Goal: Transaction & Acquisition: Purchase product/service

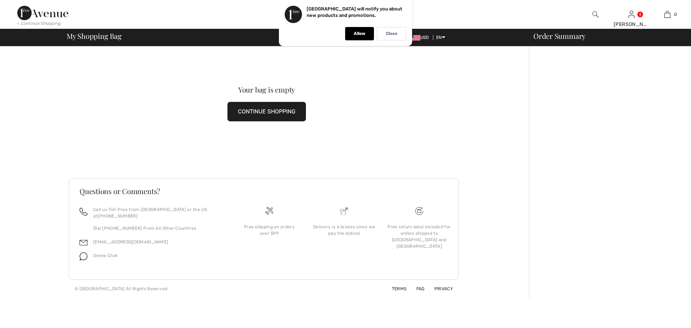
click at [390, 36] on p "Close" at bounding box center [392, 33] width 12 height 5
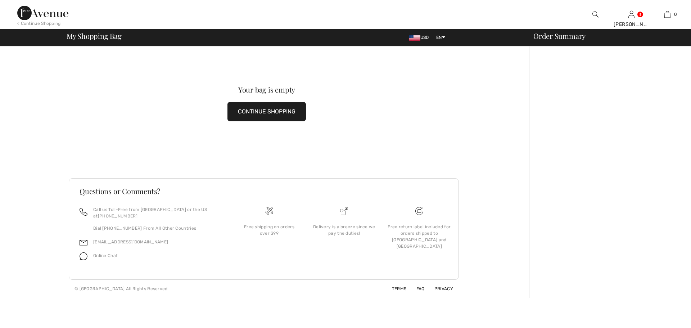
click at [276, 110] on button "CONTINUE SHOPPING" at bounding box center [266, 111] width 78 height 19
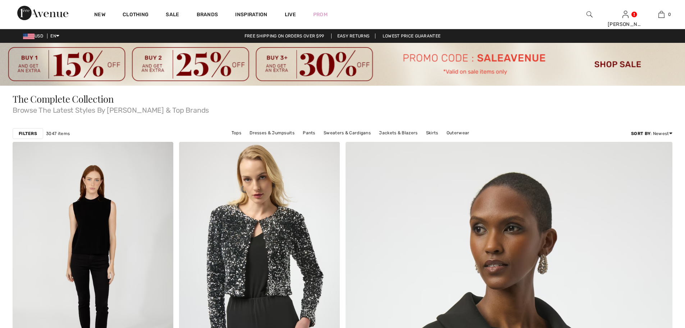
click at [604, 65] on img at bounding box center [342, 64] width 685 height 43
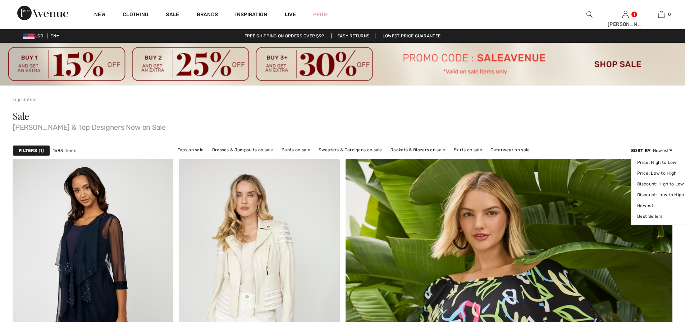
click at [669, 149] on icon at bounding box center [670, 150] width 3 height 5
click at [665, 184] on link "Discount: High to Low" at bounding box center [660, 184] width 47 height 11
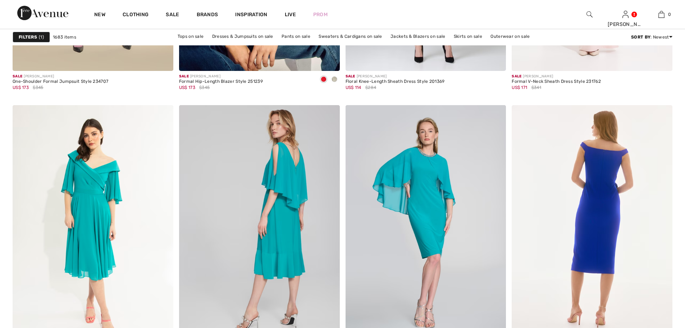
scroll to position [4028, 0]
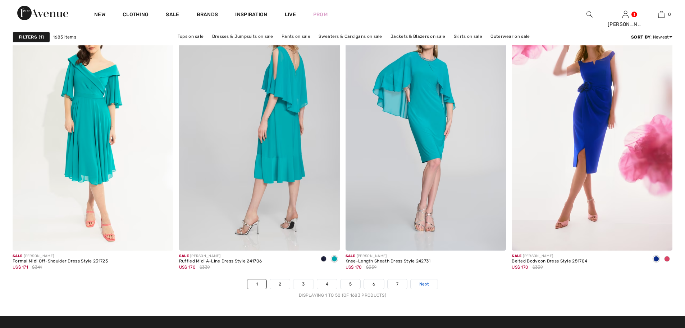
click at [429, 283] on link "Next" at bounding box center [424, 283] width 27 height 9
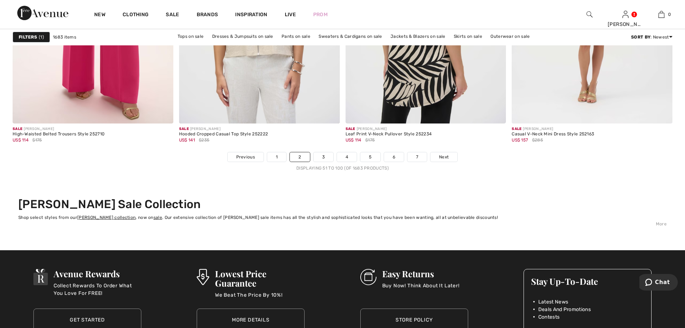
scroll to position [4172, 0]
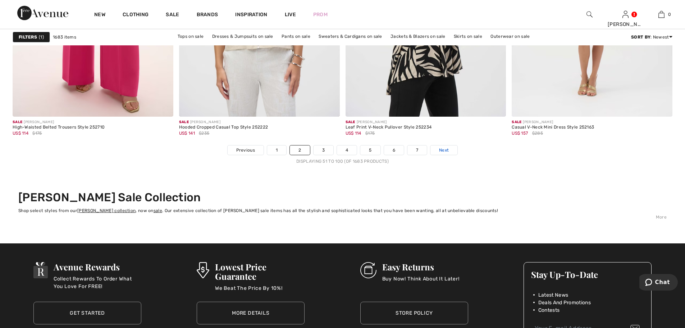
click at [444, 151] on span "Next" at bounding box center [444, 150] width 10 height 6
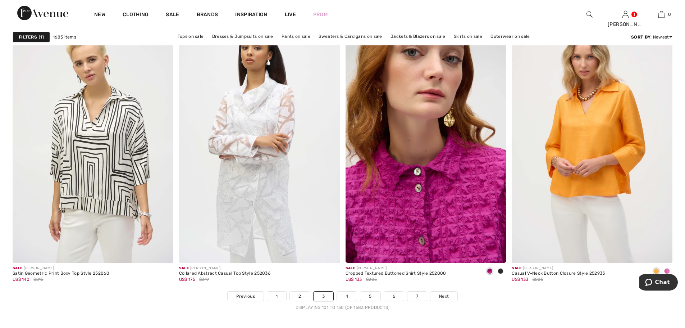
scroll to position [4028, 0]
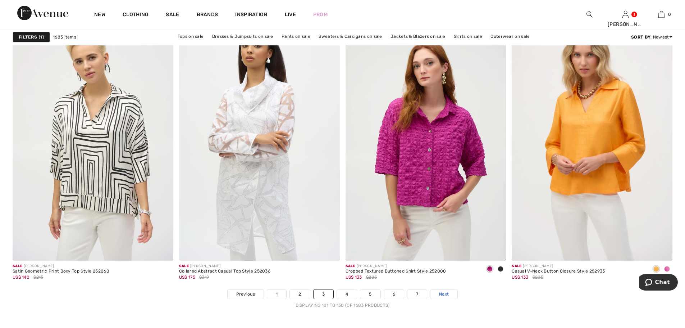
click at [447, 296] on span "Next" at bounding box center [444, 294] width 10 height 6
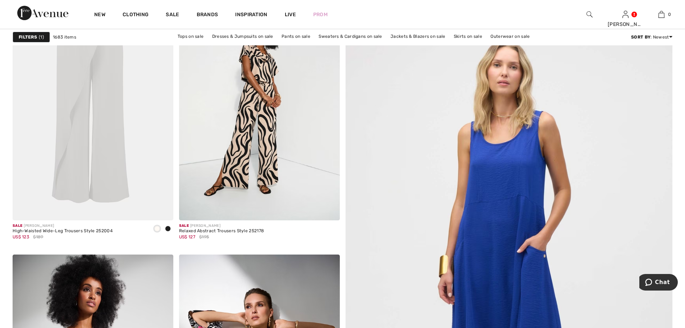
scroll to position [144, 0]
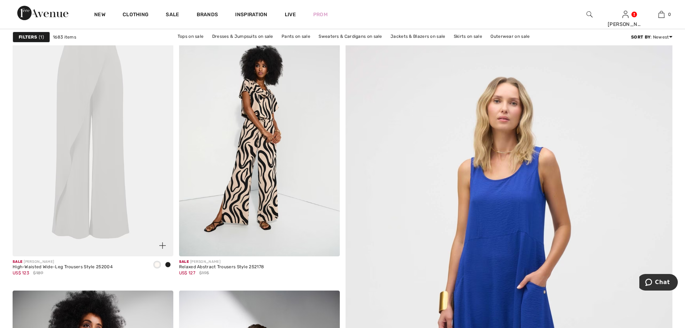
click at [170, 267] on div at bounding box center [168, 265] width 11 height 12
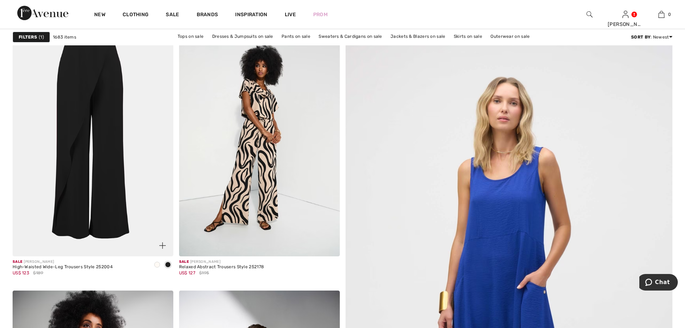
click at [118, 182] on img at bounding box center [93, 135] width 161 height 241
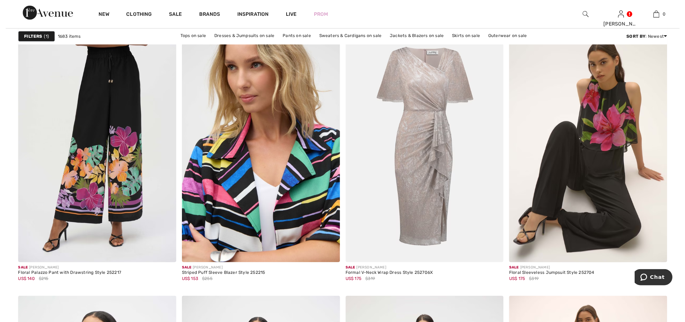
scroll to position [719, 0]
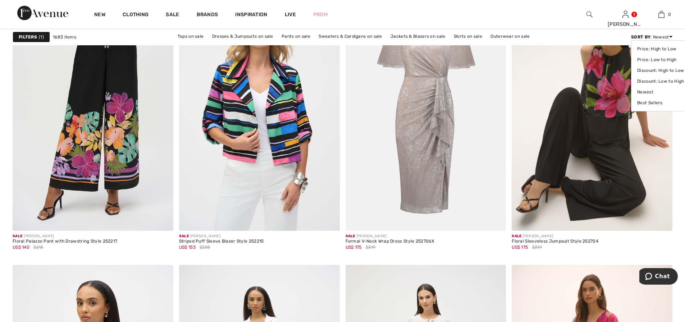
click at [670, 35] on icon at bounding box center [670, 36] width 3 height 5
click at [665, 71] on link "Discount: High to Low" at bounding box center [660, 70] width 47 height 11
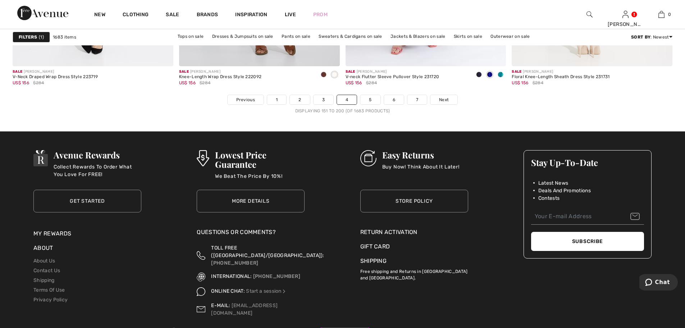
scroll to position [4244, 0]
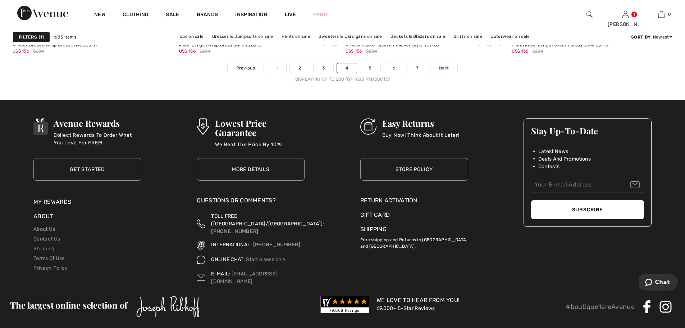
click at [439, 65] on span "Next" at bounding box center [444, 68] width 10 height 6
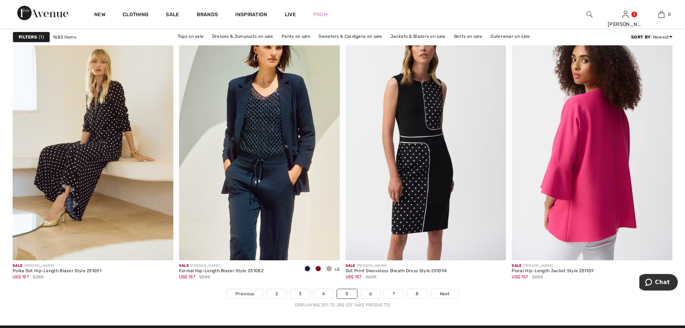
scroll to position [4028, 0]
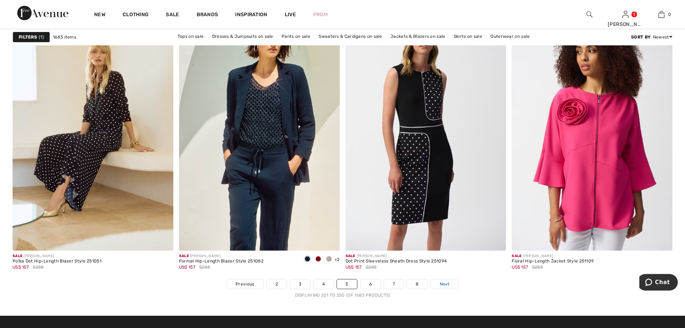
click at [447, 282] on span "Next" at bounding box center [445, 284] width 10 height 6
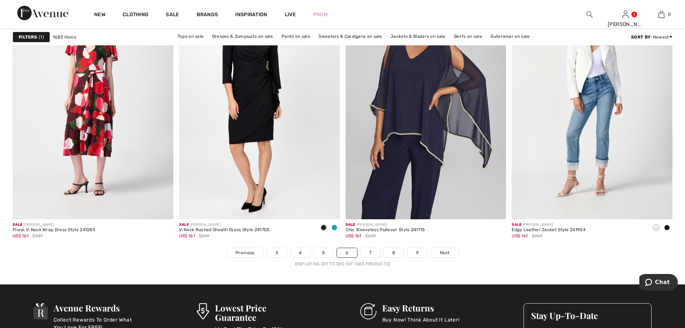
scroll to position [4064, 0]
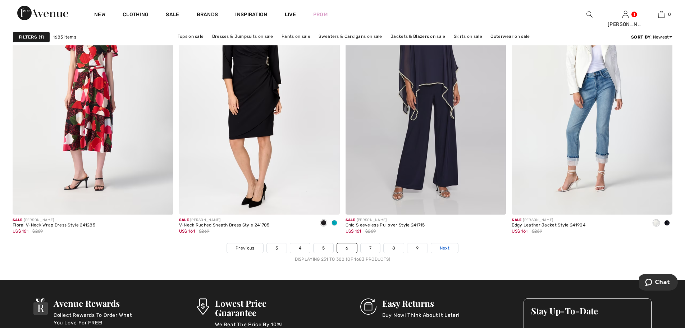
click at [442, 245] on span "Next" at bounding box center [445, 248] width 10 height 6
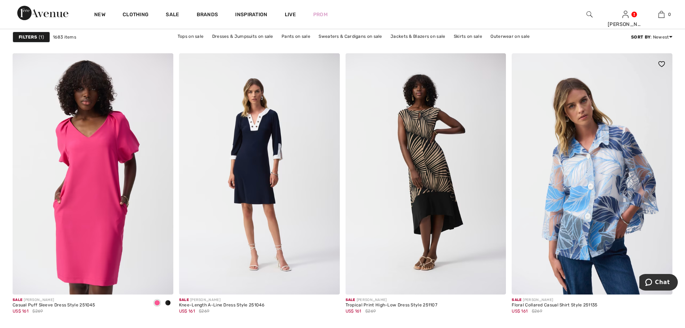
scroll to position [1870, 0]
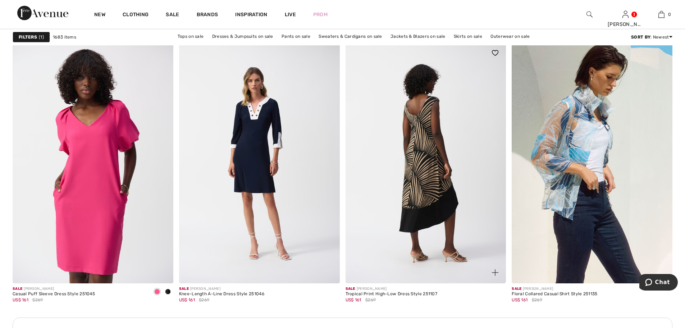
click at [410, 237] on img at bounding box center [426, 162] width 161 height 241
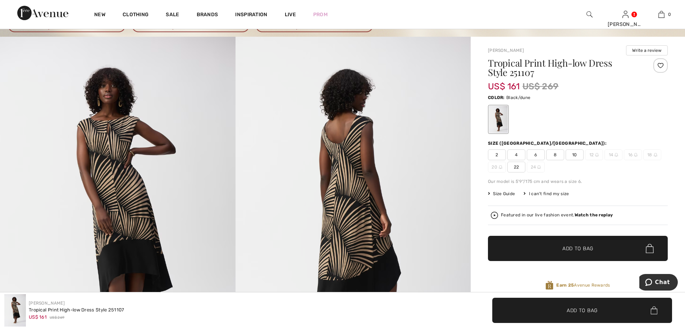
scroll to position [72, 0]
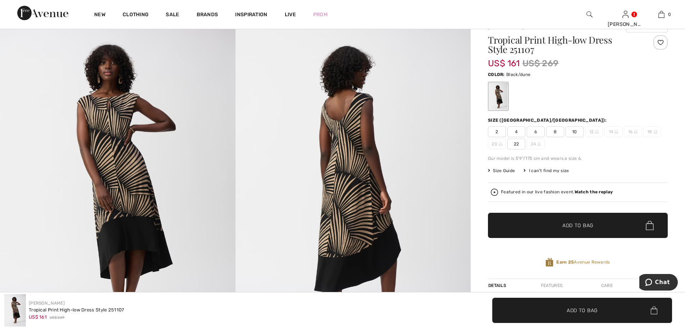
click at [574, 131] on span "10" at bounding box center [575, 131] width 18 height 11
click at [568, 223] on span "Add to Bag" at bounding box center [578, 226] width 31 height 8
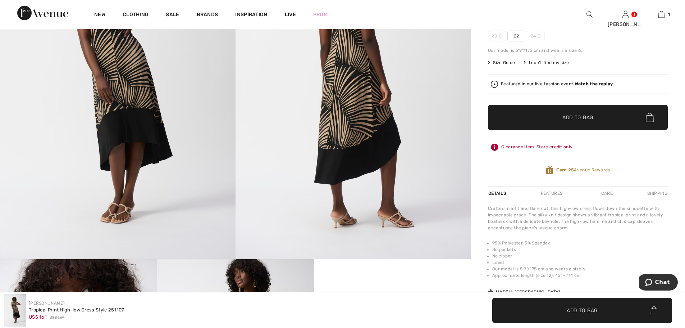
scroll to position [108, 0]
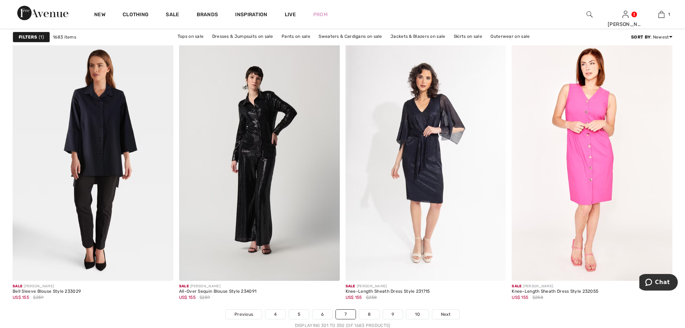
scroll to position [4028, 0]
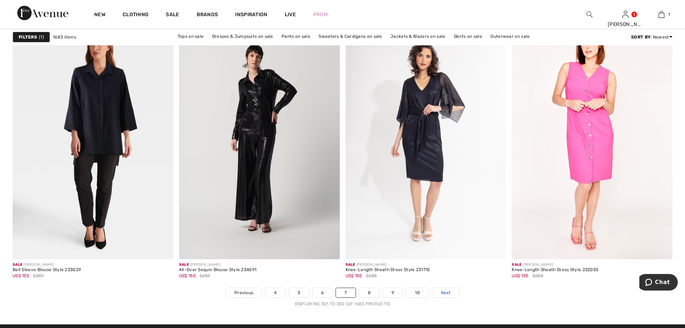
click at [451, 288] on link "Next" at bounding box center [445, 292] width 27 height 9
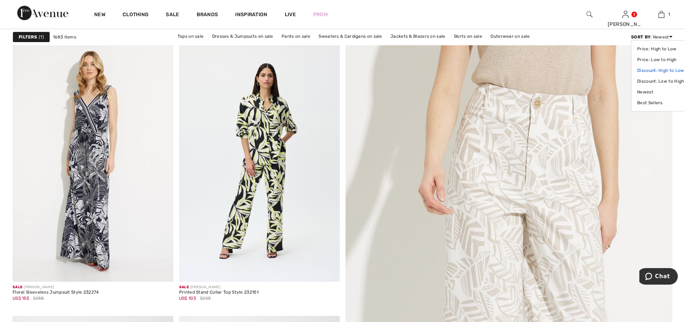
click at [666, 71] on link "Discount: High to Low" at bounding box center [660, 70] width 47 height 11
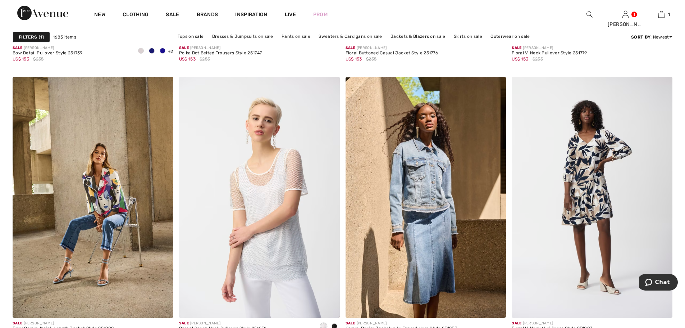
scroll to position [3993, 0]
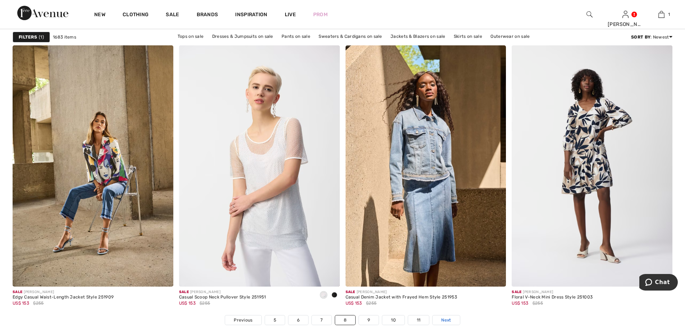
click at [453, 321] on link "Next" at bounding box center [446, 319] width 27 height 9
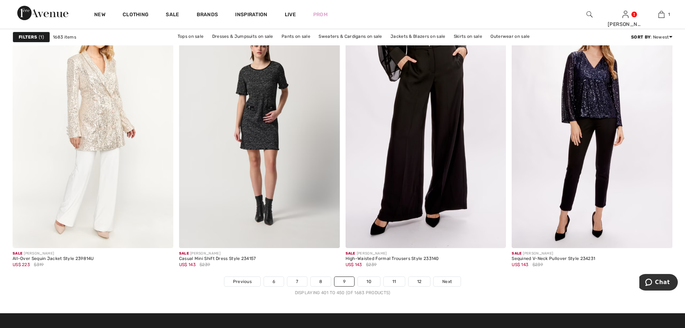
scroll to position [4064, 0]
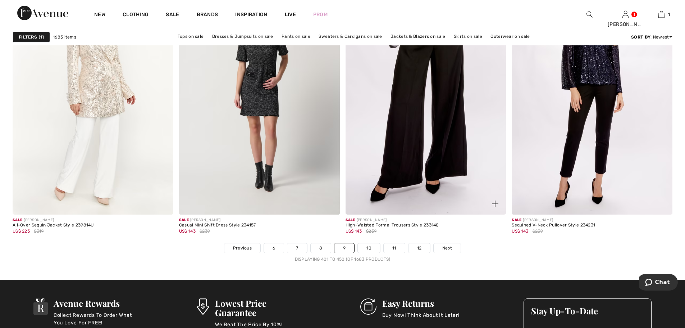
click at [440, 167] on img at bounding box center [426, 93] width 161 height 241
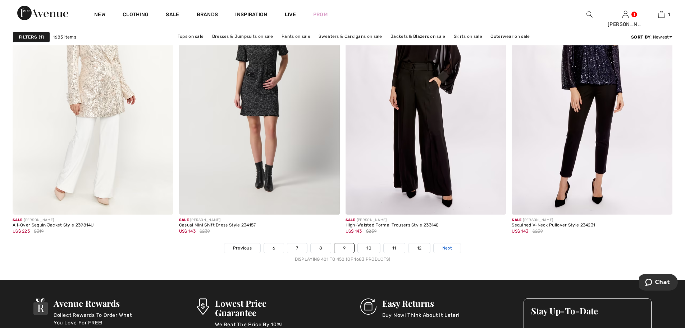
click at [444, 246] on span "Next" at bounding box center [447, 248] width 10 height 6
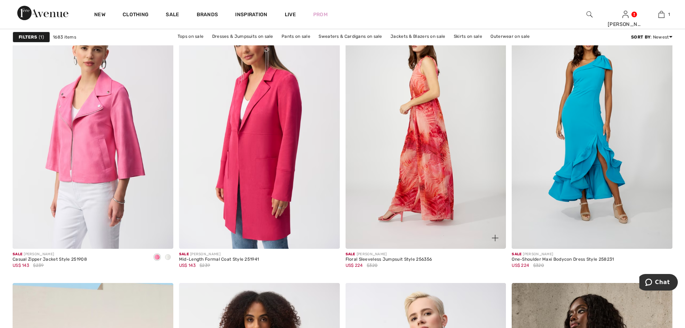
scroll to position [3489, 0]
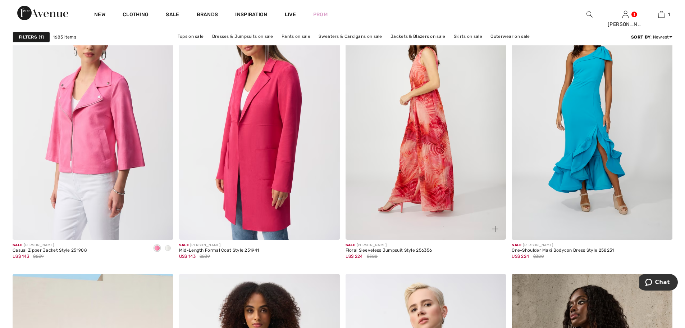
click at [429, 173] on img at bounding box center [426, 119] width 161 height 241
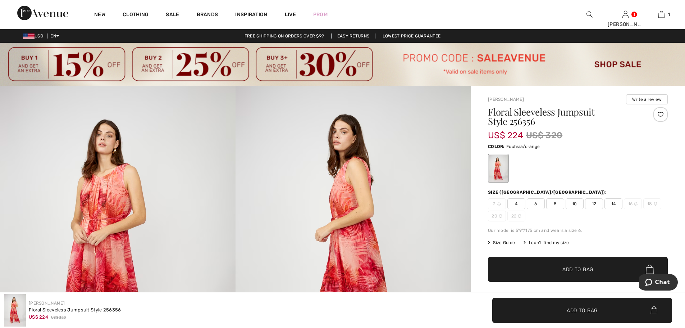
click at [576, 202] on span "10" at bounding box center [575, 203] width 18 height 11
click at [559, 266] on span "✔ Added to Bag" at bounding box center [567, 269] width 44 height 8
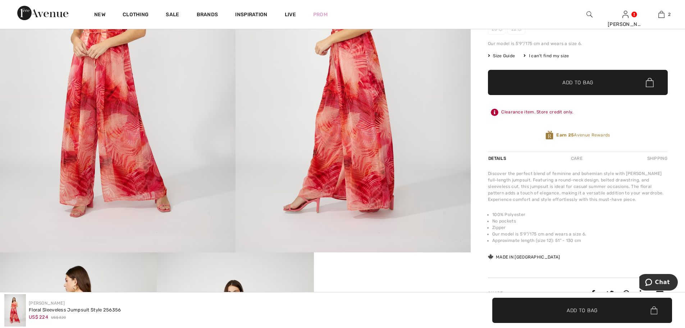
scroll to position [288, 0]
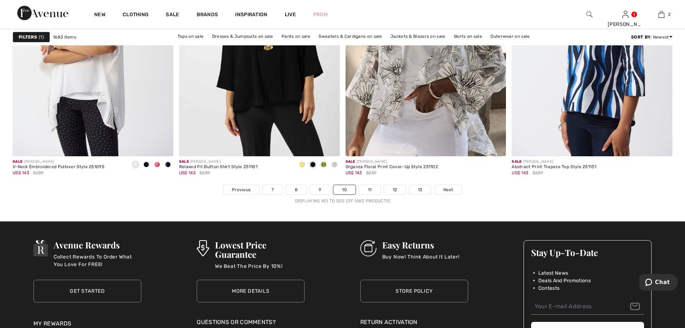
scroll to position [4208, 0]
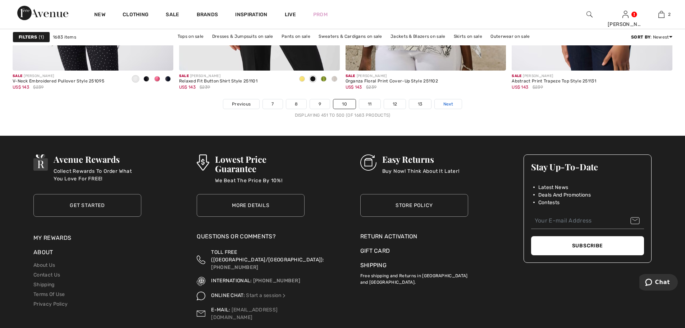
click at [445, 105] on span "Next" at bounding box center [448, 104] width 10 height 6
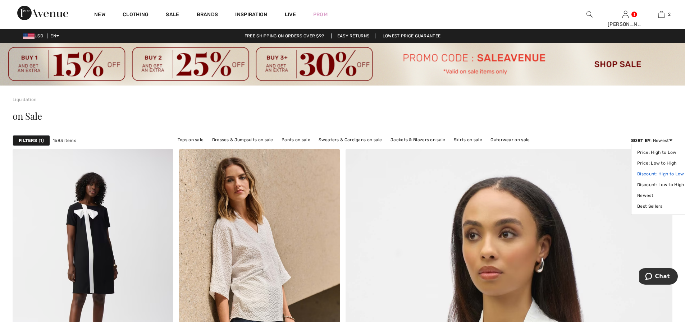
click at [657, 173] on link "Discount: High to Low" at bounding box center [660, 174] width 47 height 11
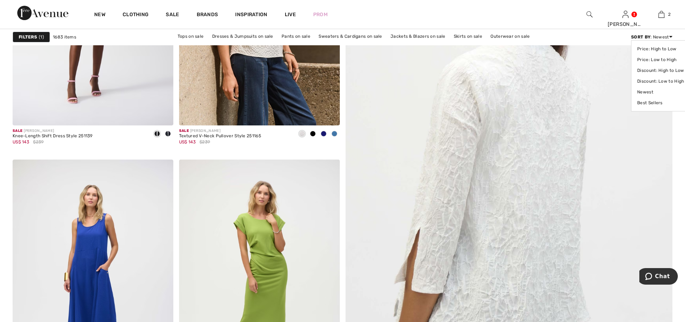
scroll to position [288, 0]
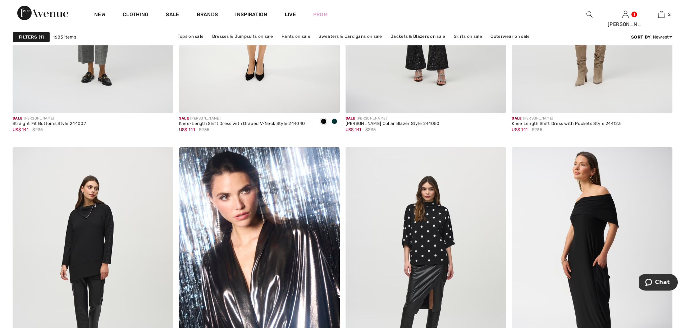
scroll to position [4028, 0]
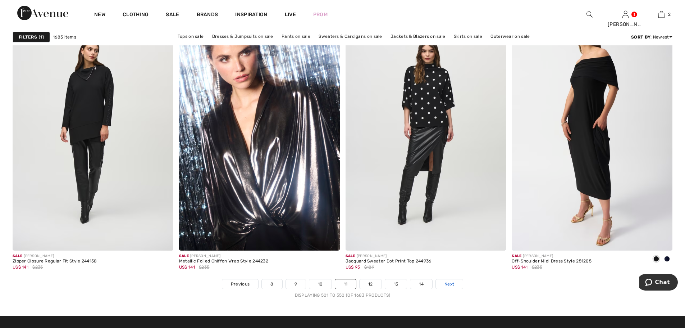
click at [448, 285] on span "Next" at bounding box center [450, 284] width 10 height 6
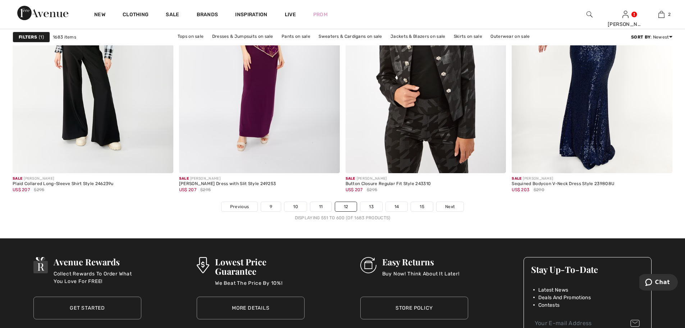
scroll to position [4136, 0]
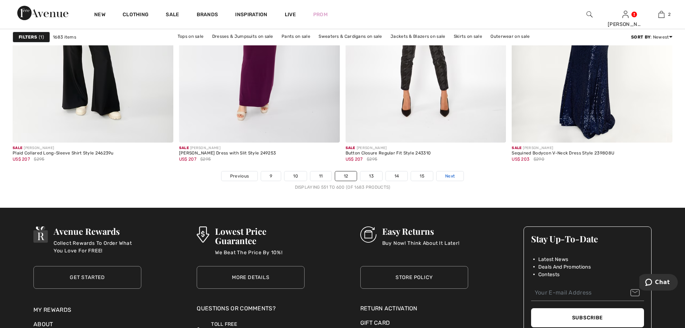
click at [454, 178] on span "Next" at bounding box center [450, 176] width 10 height 6
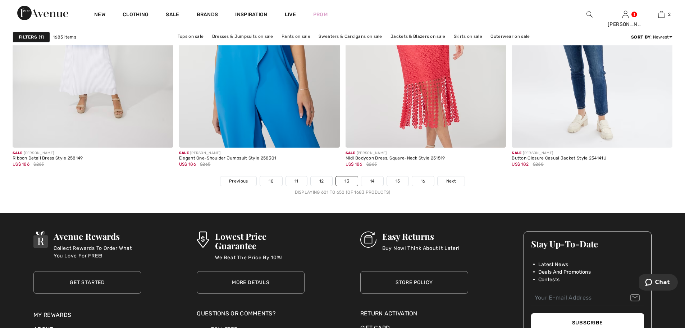
scroll to position [4208, 0]
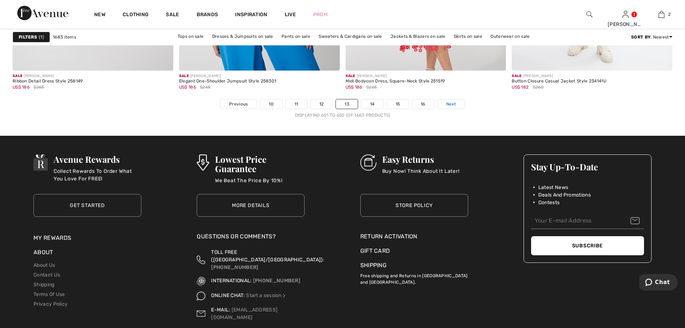
click at [452, 104] on span "Next" at bounding box center [451, 104] width 10 height 6
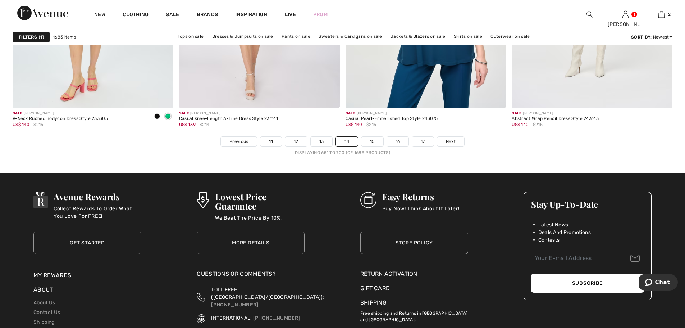
scroll to position [4172, 0]
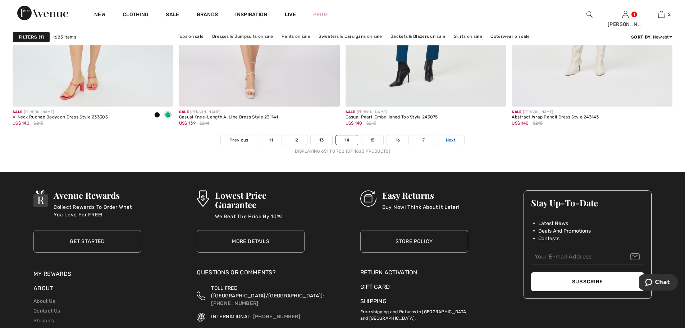
click at [455, 138] on span "Next" at bounding box center [451, 140] width 10 height 6
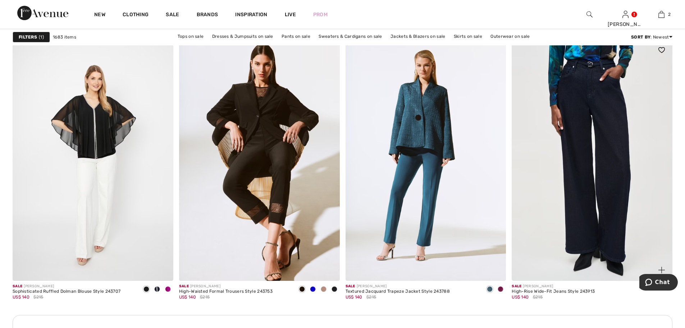
click at [573, 211] on img at bounding box center [592, 159] width 161 height 241
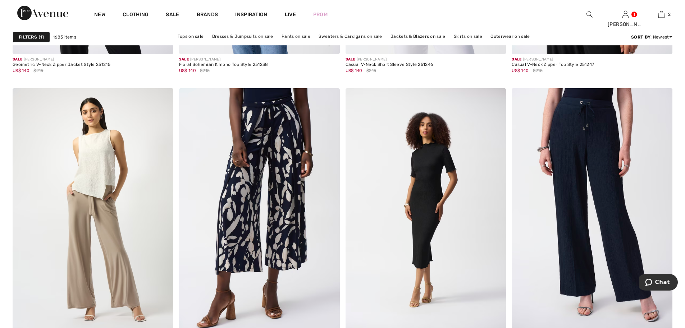
scroll to position [3057, 0]
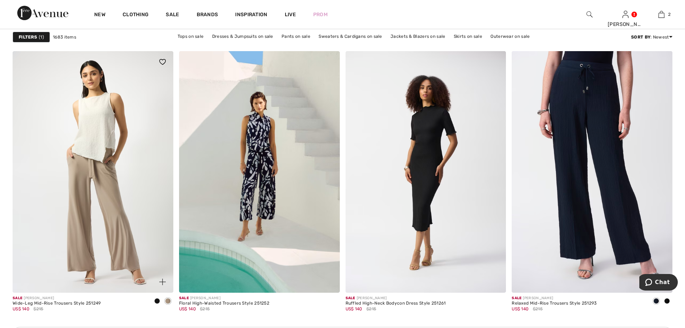
click at [155, 300] on span at bounding box center [157, 301] width 6 height 6
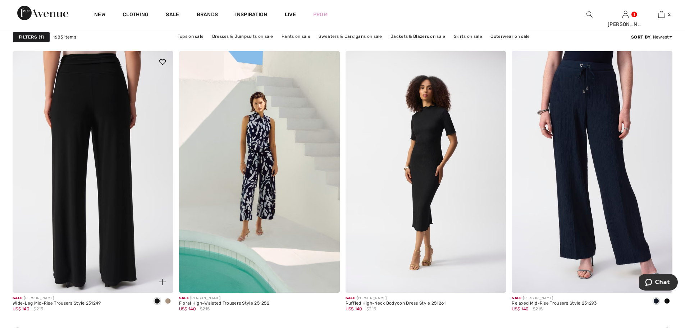
click at [93, 211] on img at bounding box center [93, 171] width 161 height 241
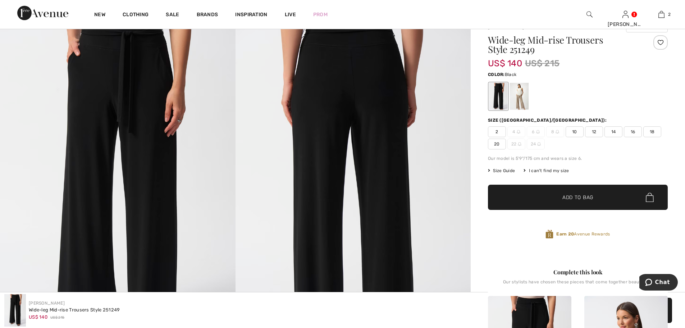
scroll to position [36, 0]
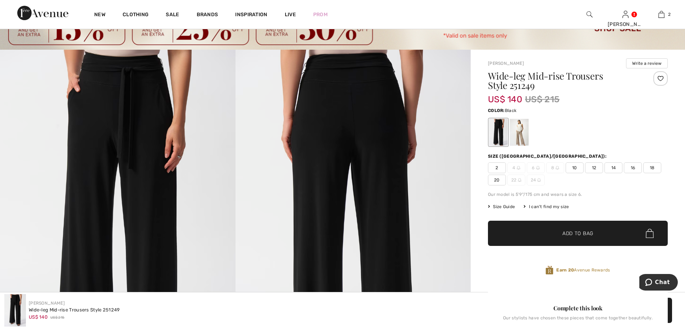
click at [593, 167] on span "12" at bounding box center [594, 167] width 18 height 11
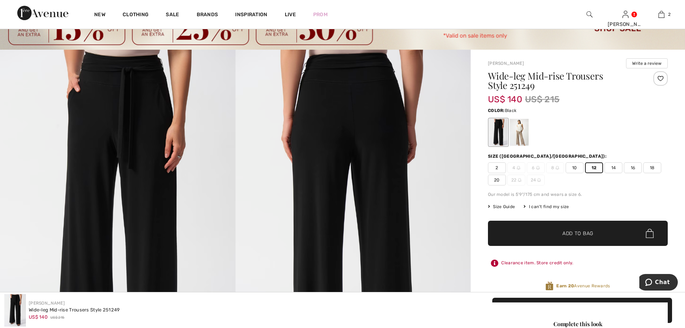
click at [572, 228] on span "✔ Added to Bag Add to Bag" at bounding box center [578, 232] width 180 height 25
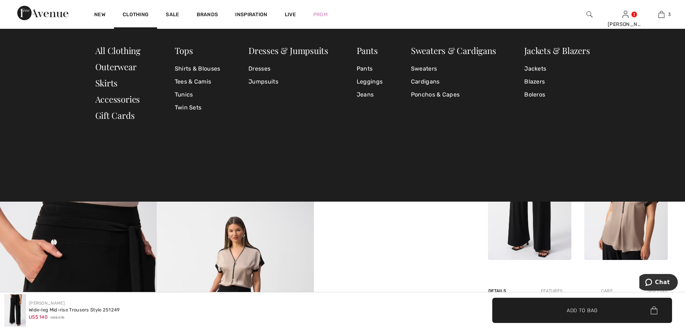
scroll to position [252, 0]
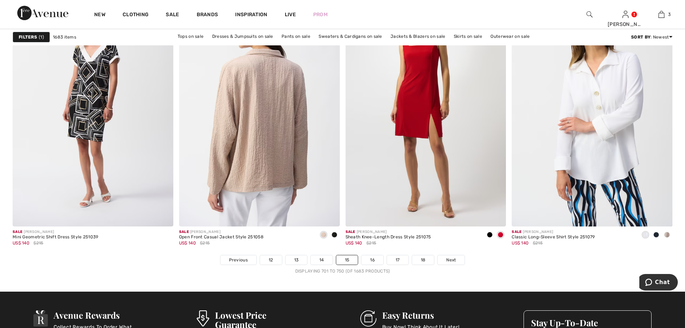
scroll to position [4065, 0]
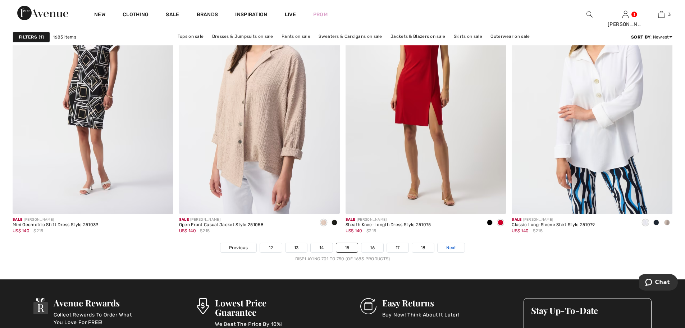
click at [452, 246] on span "Next" at bounding box center [451, 247] width 10 height 6
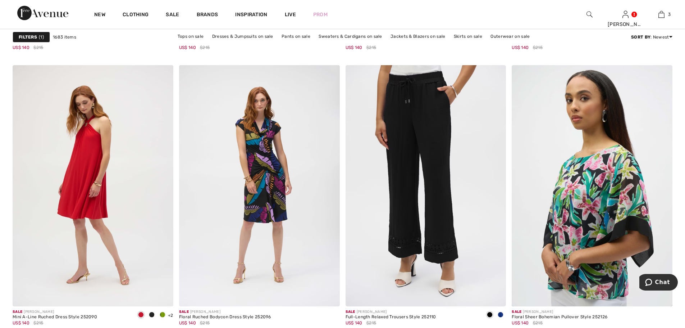
scroll to position [1547, 0]
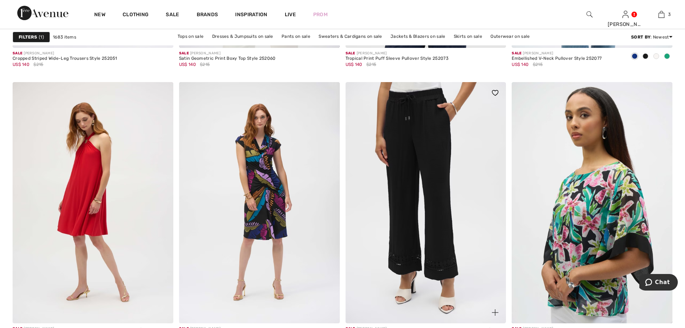
click at [432, 200] on img at bounding box center [426, 202] width 161 height 241
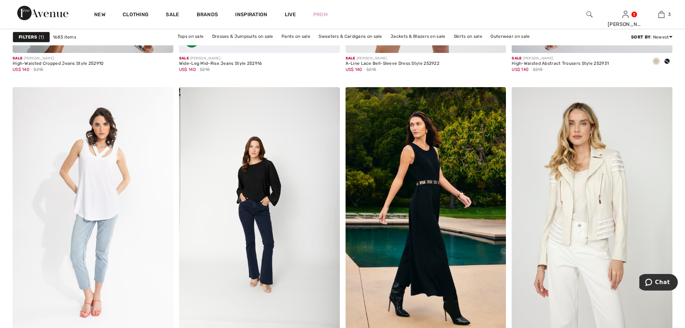
scroll to position [3129, 0]
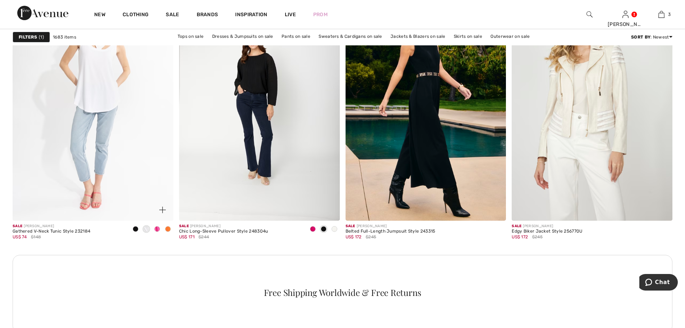
click at [169, 227] on span at bounding box center [168, 229] width 6 height 6
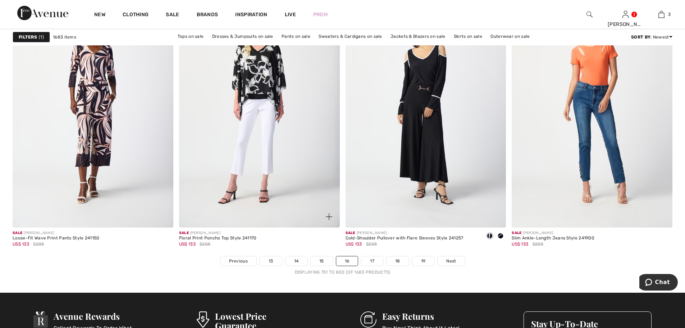
scroll to position [4064, 0]
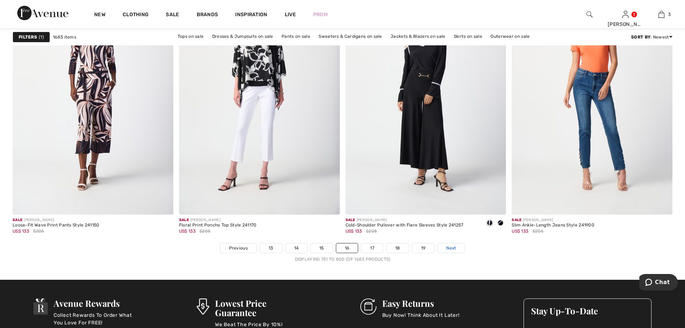
click at [448, 247] on span "Next" at bounding box center [451, 248] width 10 height 6
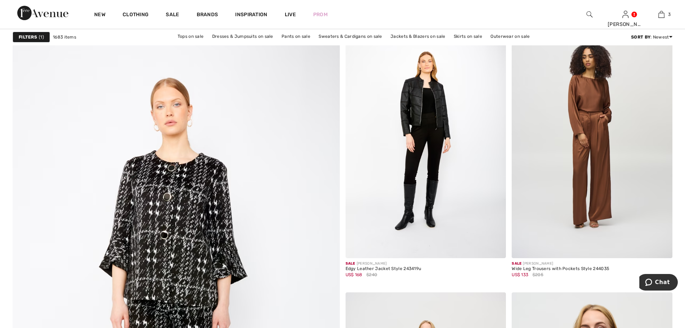
scroll to position [2302, 0]
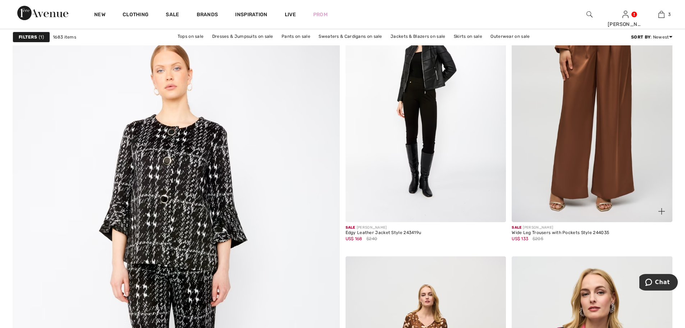
click at [601, 191] on img at bounding box center [592, 101] width 161 height 241
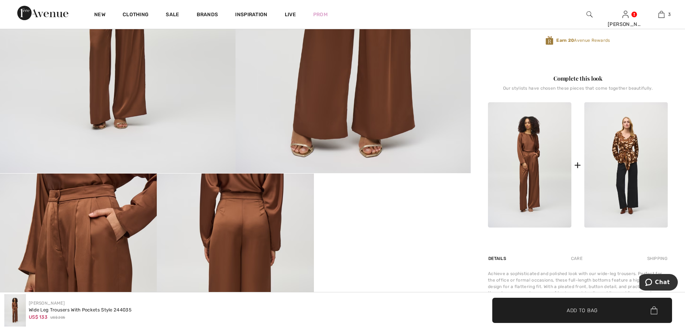
scroll to position [288, 0]
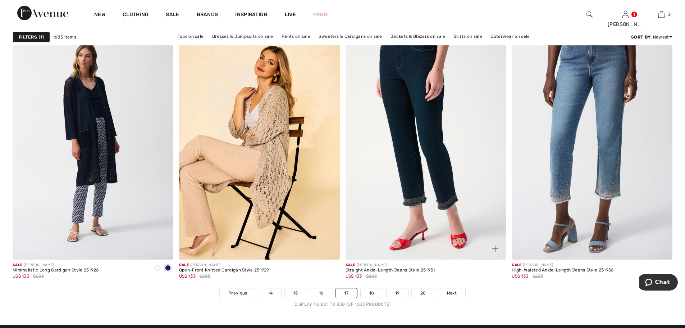
scroll to position [4064, 0]
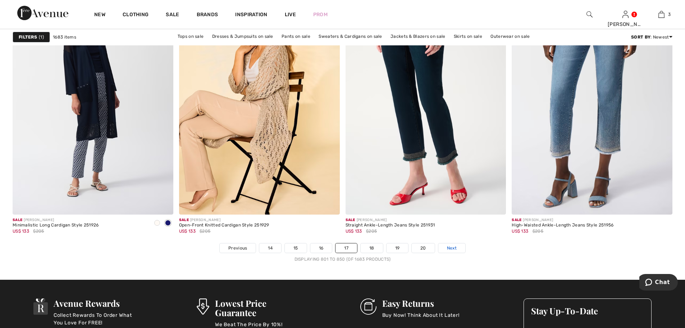
click at [451, 249] on span "Next" at bounding box center [452, 248] width 10 height 6
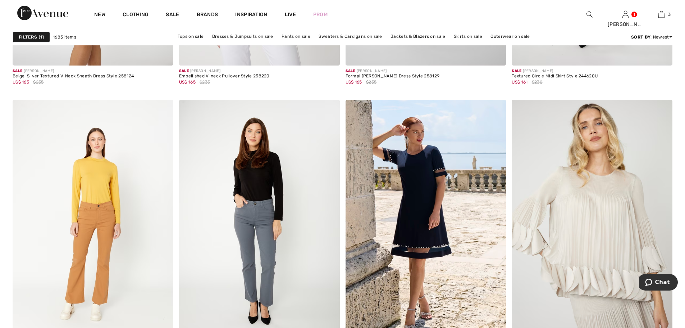
scroll to position [4028, 0]
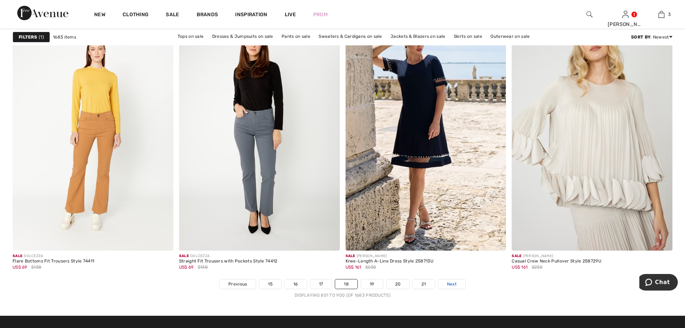
click at [450, 283] on span "Next" at bounding box center [452, 284] width 10 height 6
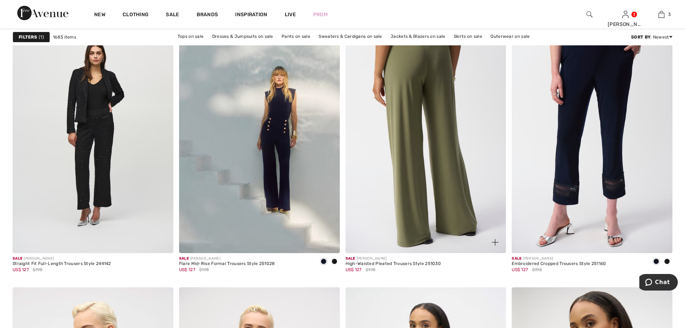
scroll to position [1619, 0]
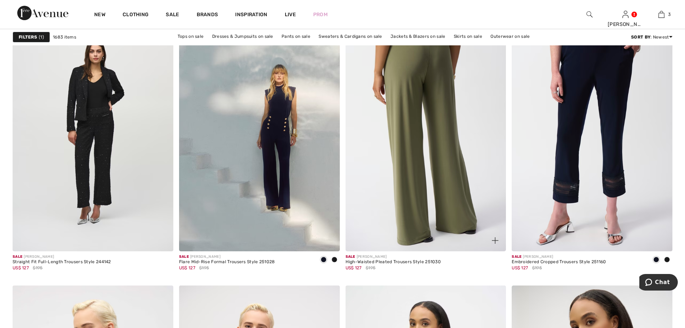
click at [416, 179] on img at bounding box center [426, 130] width 161 height 241
